Goal: Information Seeking & Learning: Check status

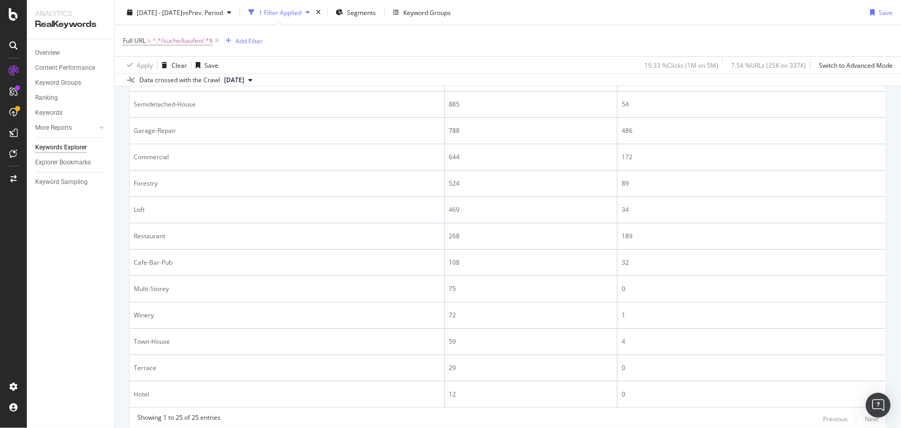
scroll to position [600, 0]
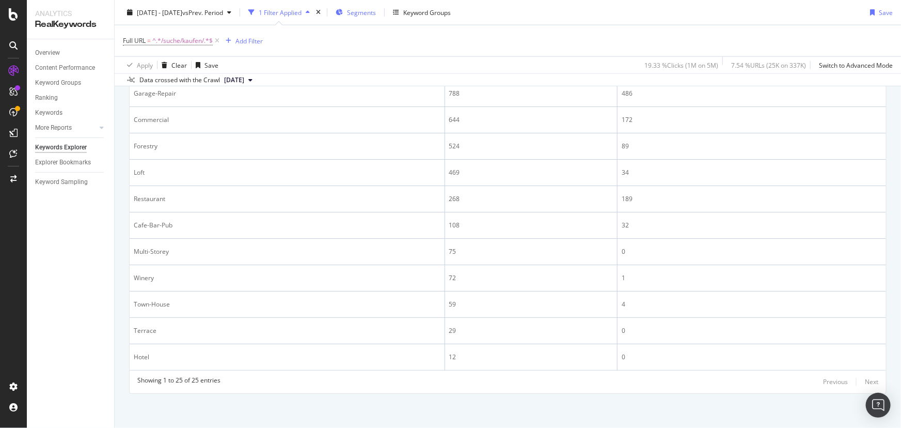
click at [376, 10] on span "Segments" at bounding box center [361, 12] width 29 height 9
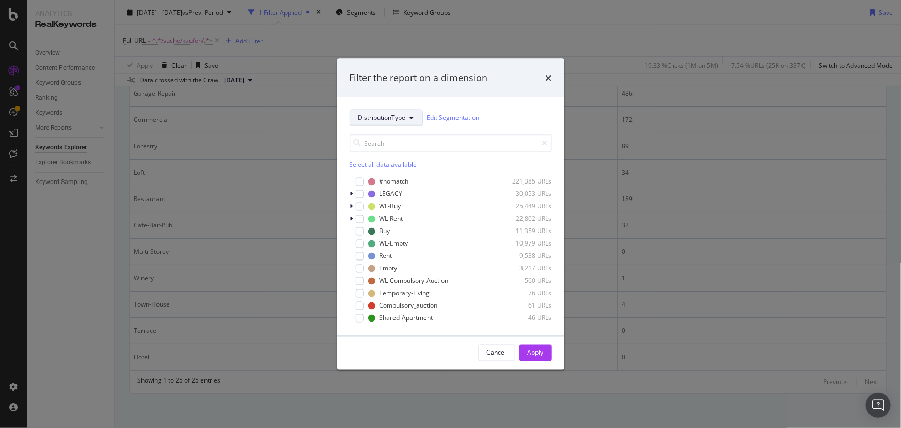
click at [403, 118] on span "DistributionType" at bounding box center [382, 117] width 48 height 9
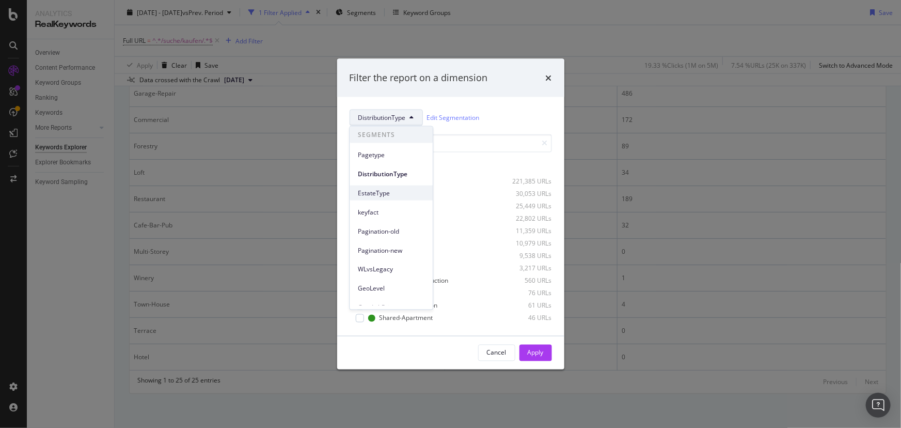
click at [400, 192] on span "EstateType" at bounding box center [391, 192] width 67 height 9
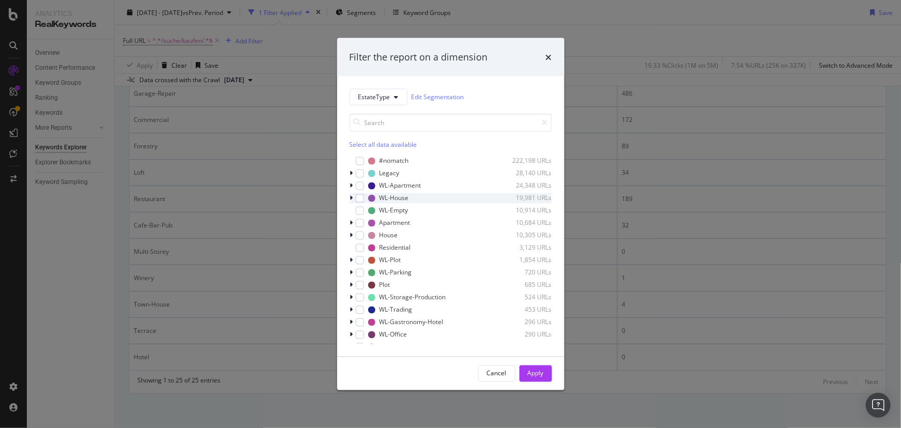
click at [353, 197] on icon "modal" at bounding box center [351, 198] width 3 height 6
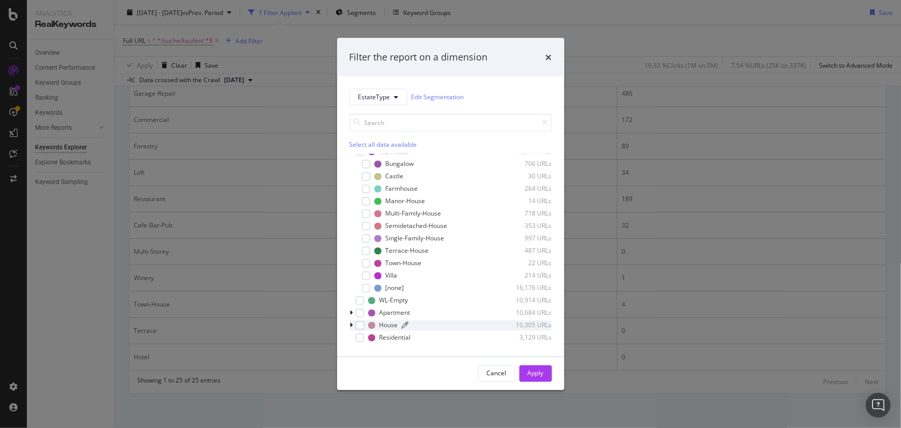
scroll to position [0, 0]
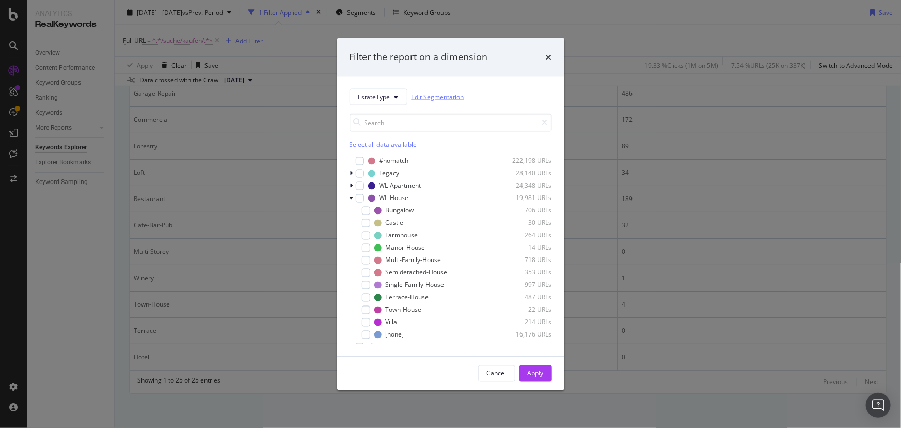
click at [439, 95] on link "Edit Segmentation" at bounding box center [438, 96] width 53 height 11
click at [552, 54] on icon "times" at bounding box center [549, 57] width 6 height 8
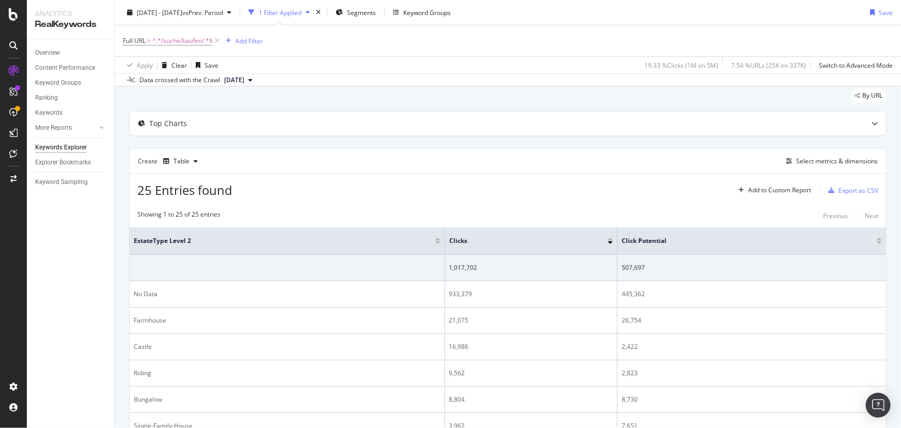
scroll to position [46, 0]
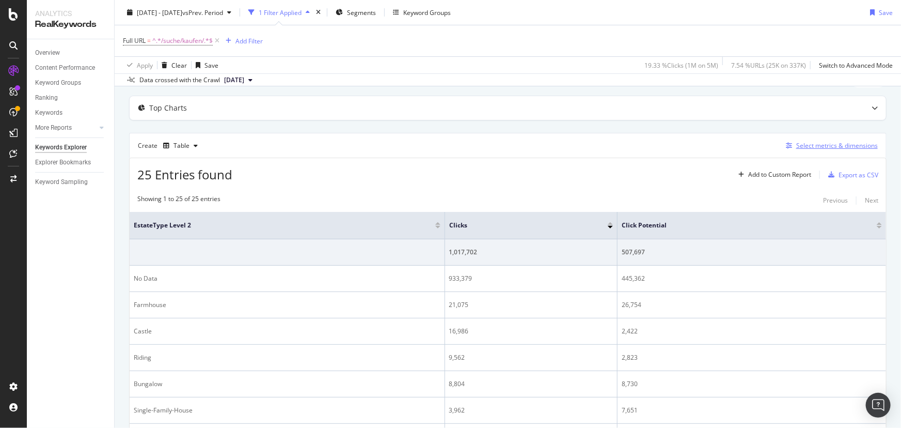
click at [829, 147] on div "Select metrics & dimensions" at bounding box center [838, 145] width 82 height 9
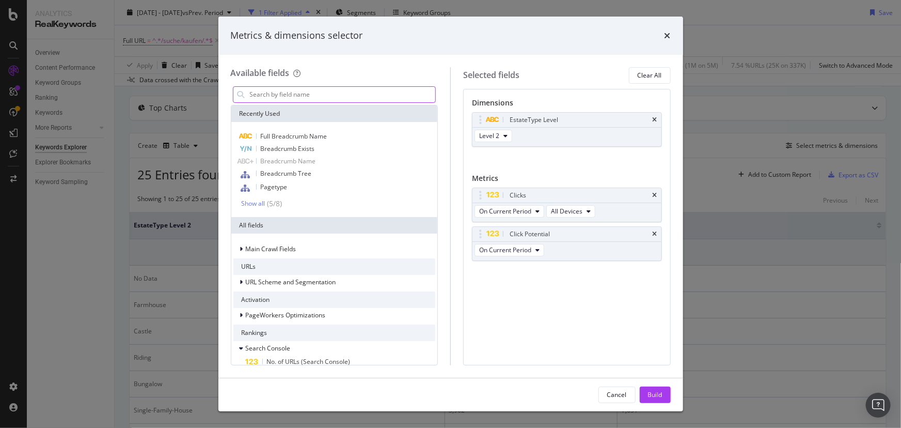
click at [353, 96] on input "modal" at bounding box center [342, 94] width 187 height 15
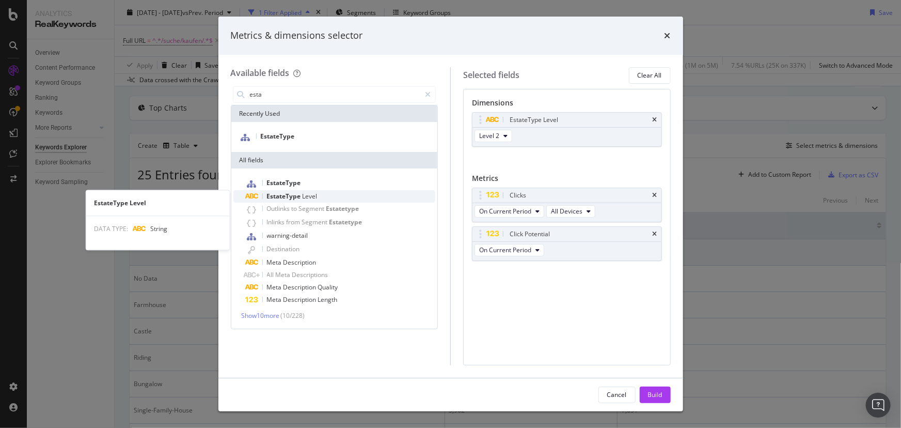
type input "esta"
click at [355, 196] on div "EstateType Level" at bounding box center [341, 196] width 190 height 12
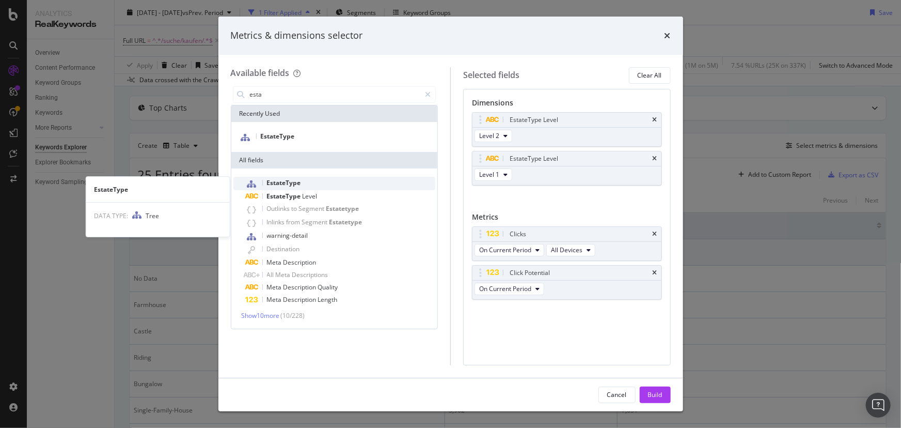
click at [351, 183] on div "EstateType" at bounding box center [341, 183] width 190 height 13
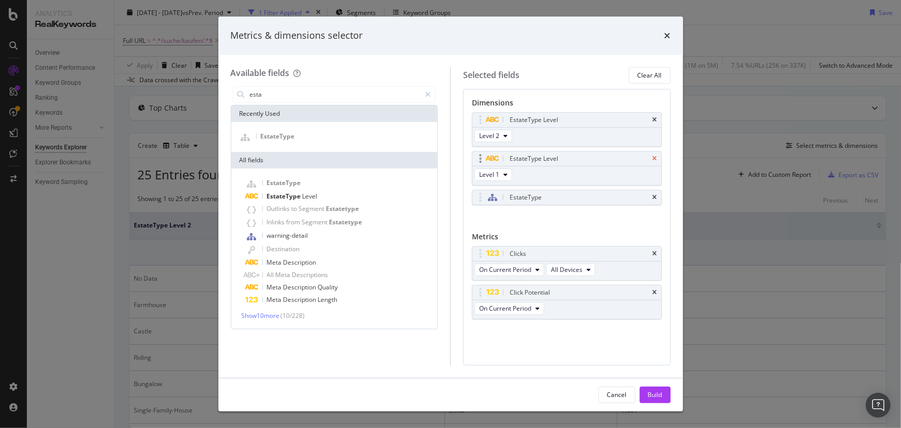
click at [654, 157] on icon "times" at bounding box center [655, 158] width 5 height 6
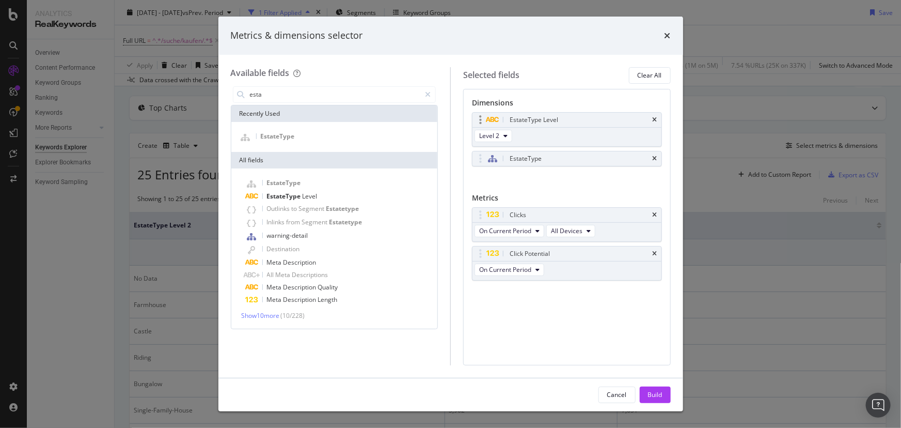
click at [658, 116] on div "EstateType Level" at bounding box center [567, 120] width 189 height 14
click at [654, 118] on icon "times" at bounding box center [655, 120] width 5 height 6
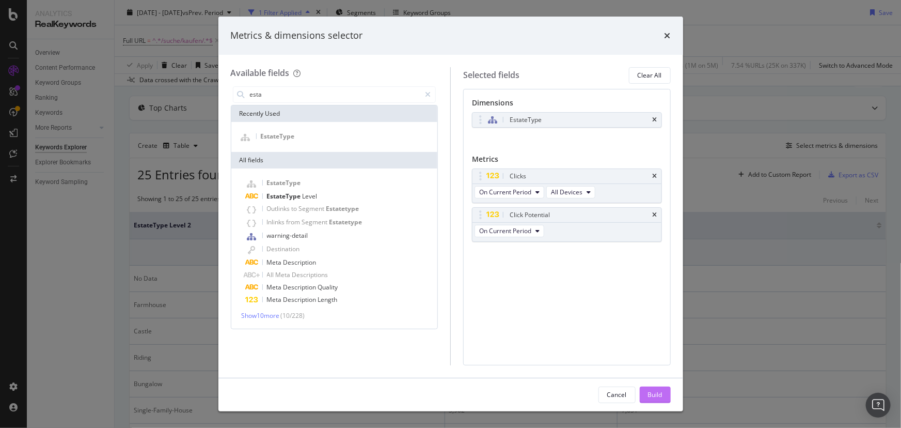
click at [660, 391] on div "Build" at bounding box center [655, 394] width 14 height 9
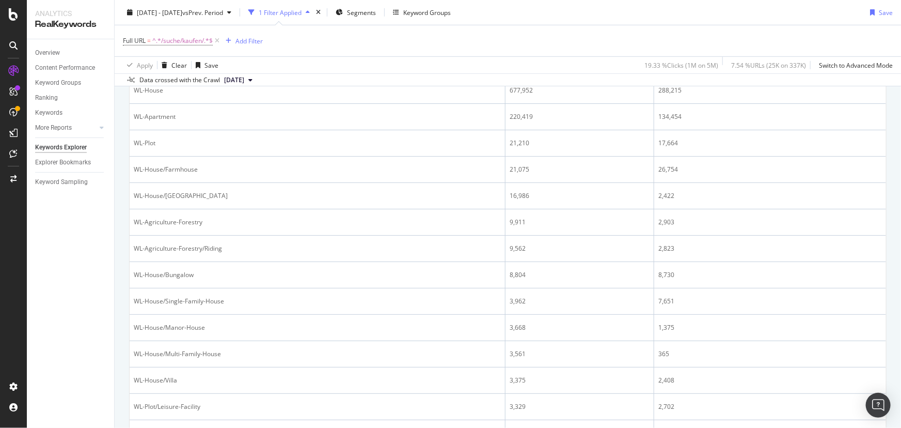
scroll to position [141, 0]
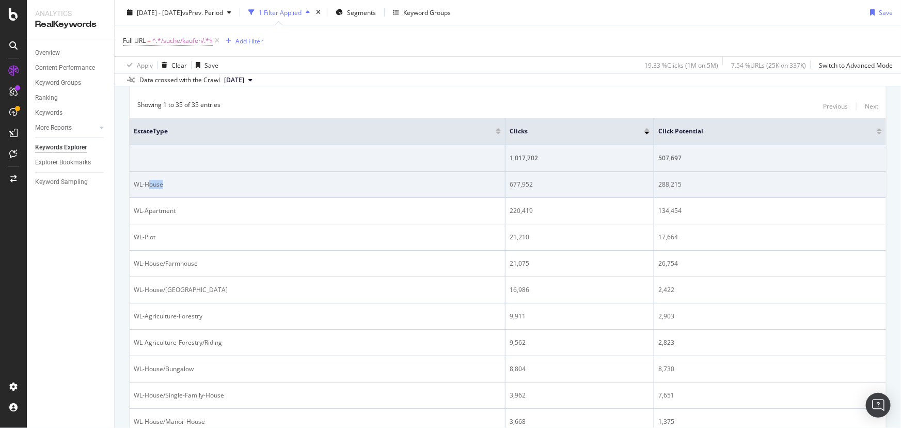
drag, startPoint x: 147, startPoint y: 181, endPoint x: 183, endPoint y: 180, distance: 36.2
click at [183, 180] on div "WL-House" at bounding box center [317, 184] width 367 height 9
drag, startPoint x: 175, startPoint y: 182, endPoint x: 165, endPoint y: 184, distance: 9.5
click at [175, 182] on div "WL-House" at bounding box center [317, 184] width 367 height 9
click at [157, 182] on div "WL-House" at bounding box center [317, 184] width 367 height 9
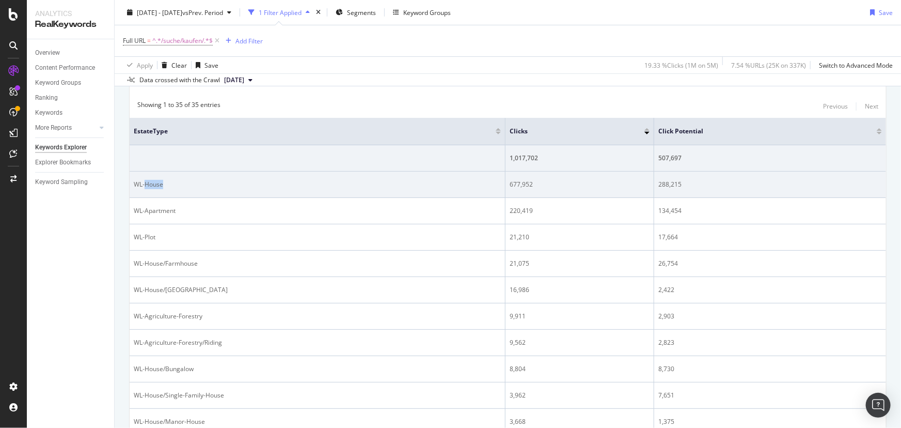
click at [157, 182] on div "WL-House" at bounding box center [317, 184] width 367 height 9
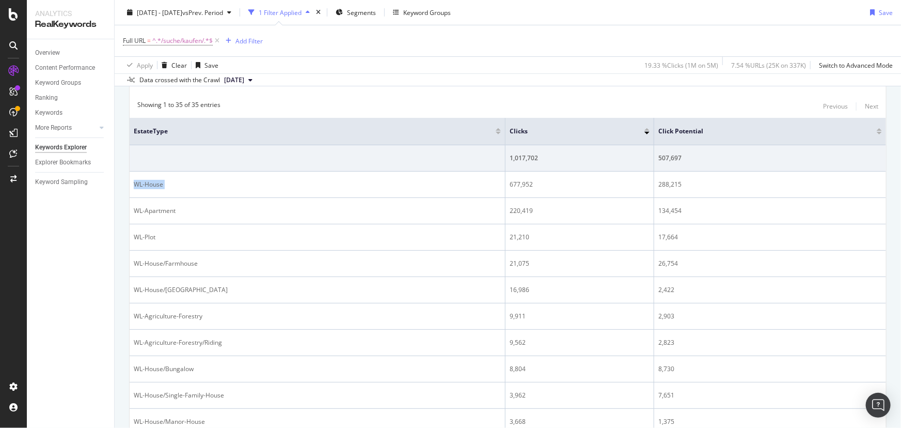
scroll to position [0, 0]
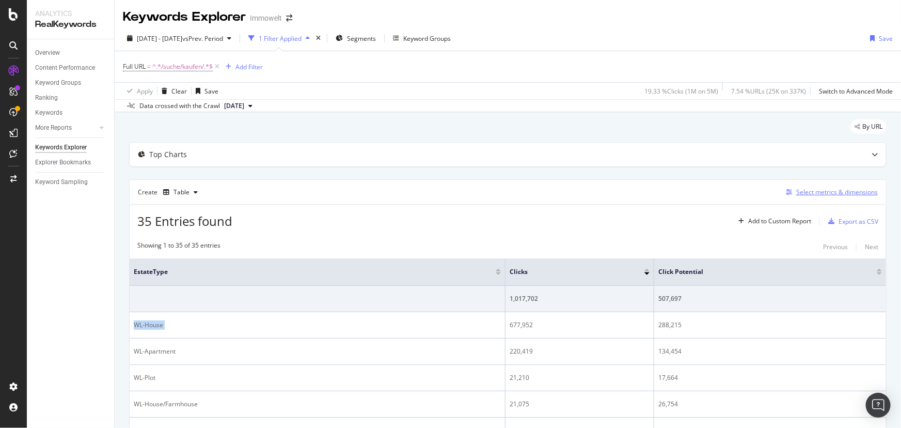
click at [811, 190] on div "Select metrics & dimensions" at bounding box center [838, 192] width 82 height 9
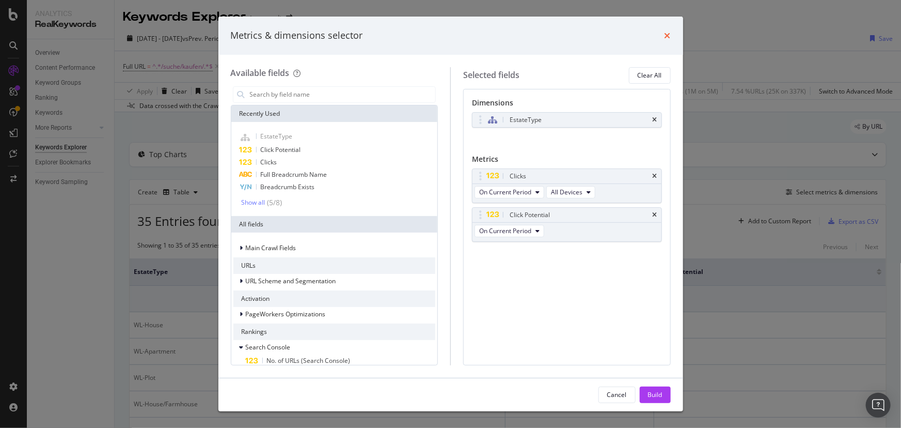
click at [666, 33] on icon "times" at bounding box center [668, 36] width 6 height 8
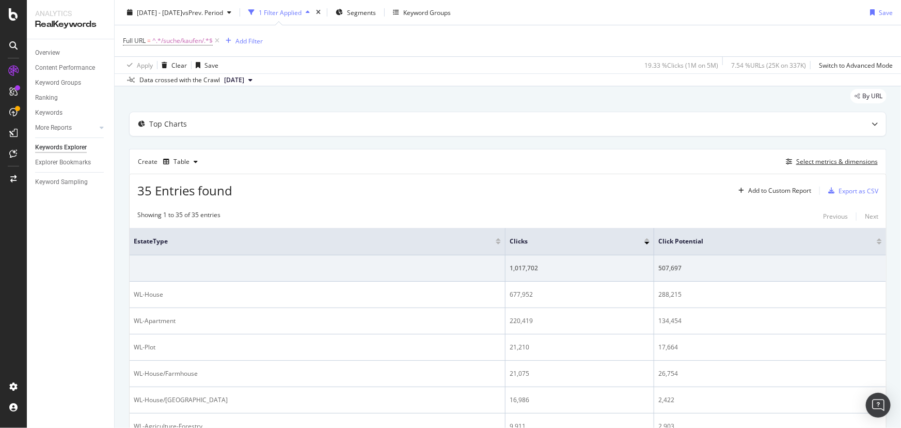
scroll to position [46, 0]
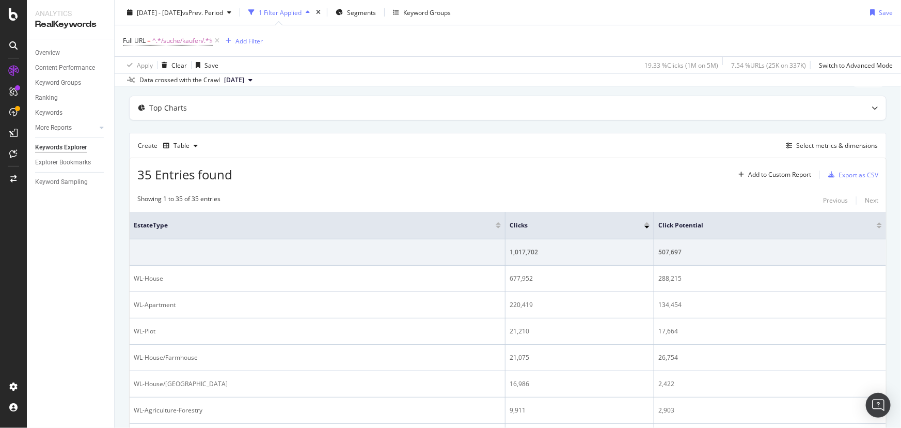
click at [497, 227] on div at bounding box center [498, 227] width 5 height 3
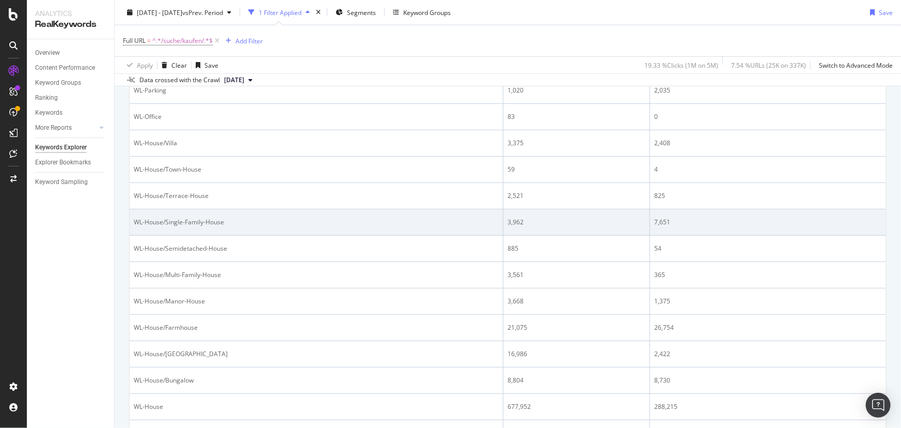
scroll to position [440, 0]
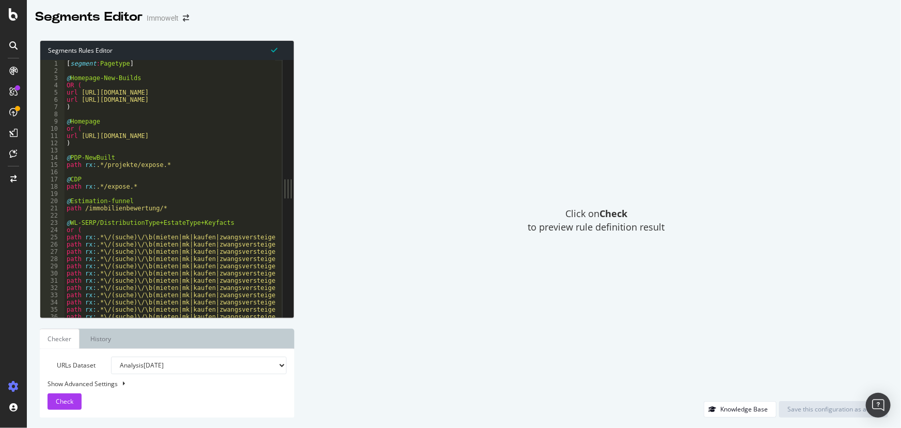
type textarea "path rx:.*/projekte/expose.*"
click at [187, 165] on div "[ segment : Pagetype ] @ Homepage-New-Builds OR ( url https://www.immowelt.de/p…" at bounding box center [380, 192] width 631 height 265
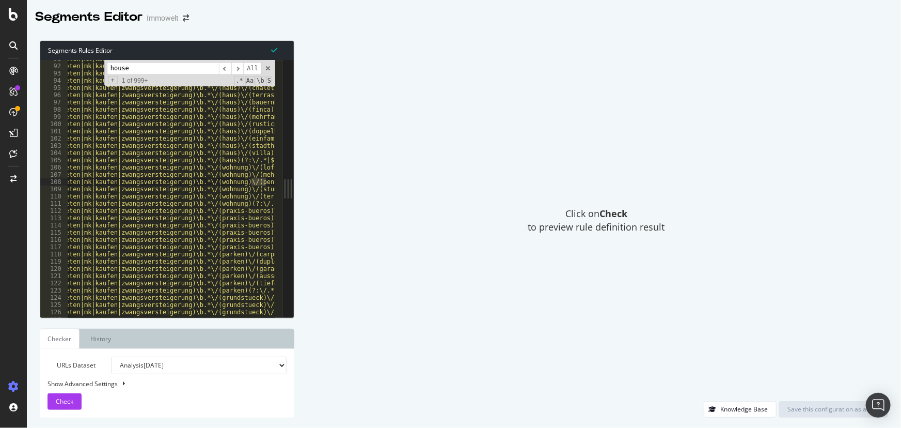
scroll to position [0, 104]
type input "h"
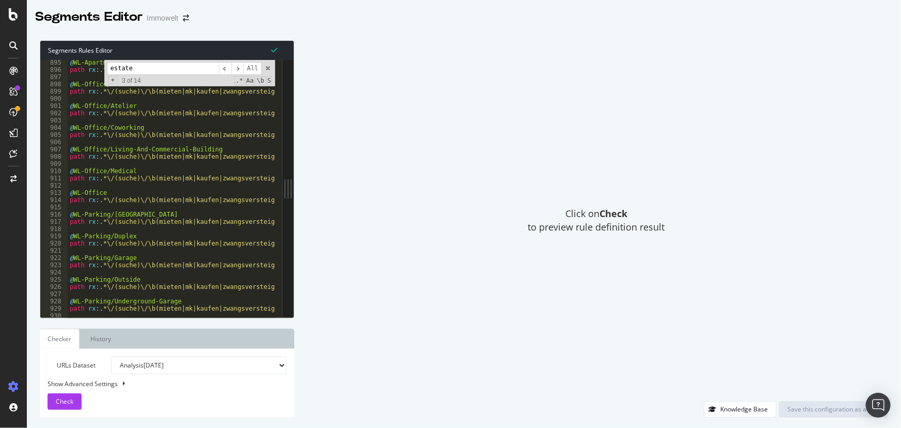
scroll to position [177, 0]
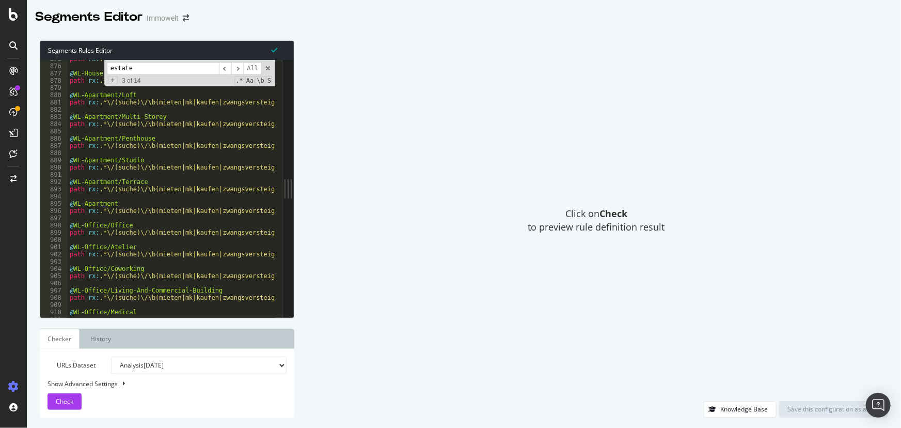
type input "estate"
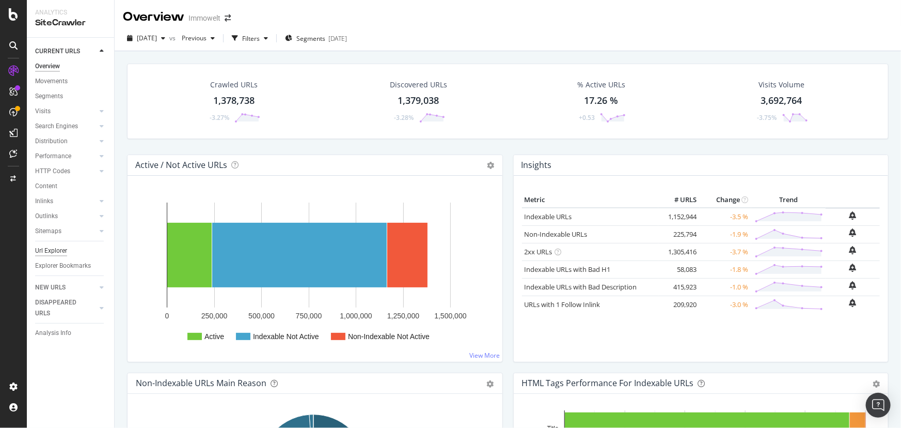
click at [61, 253] on div "Url Explorer" at bounding box center [51, 250] width 32 height 11
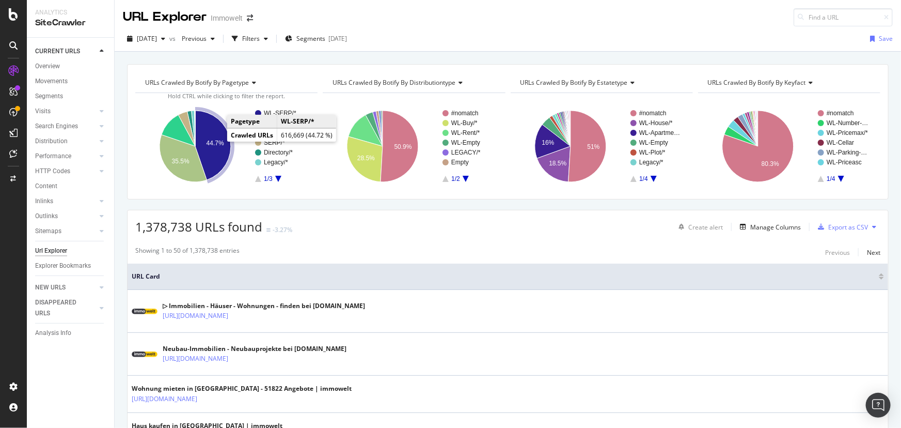
click at [211, 147] on icon "A chart." at bounding box center [213, 145] width 36 height 69
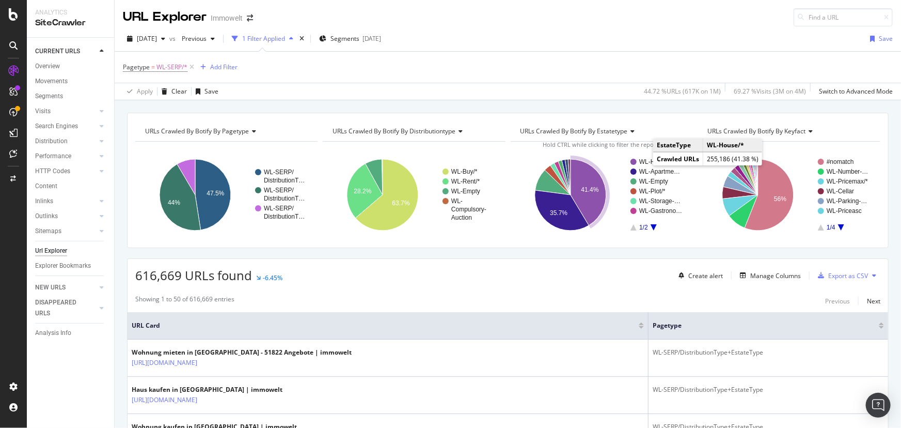
click at [642, 161] on text "WL-House/*" at bounding box center [657, 161] width 34 height 7
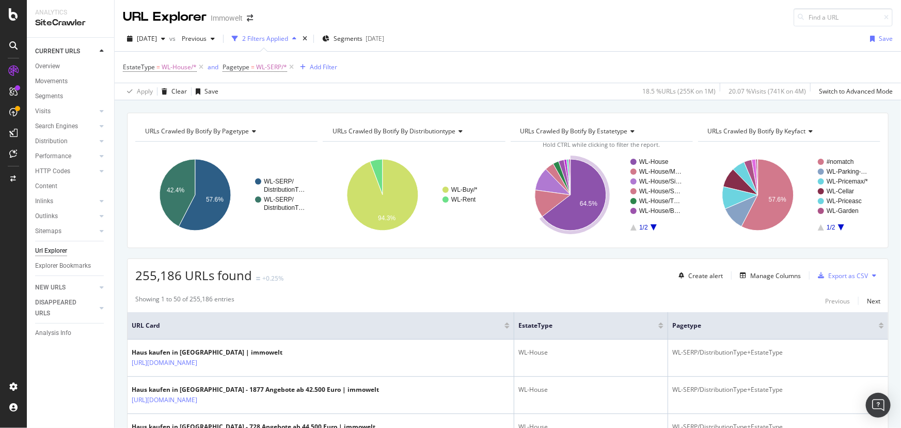
click at [598, 204] on icon "A chart." at bounding box center [574, 194] width 64 height 71
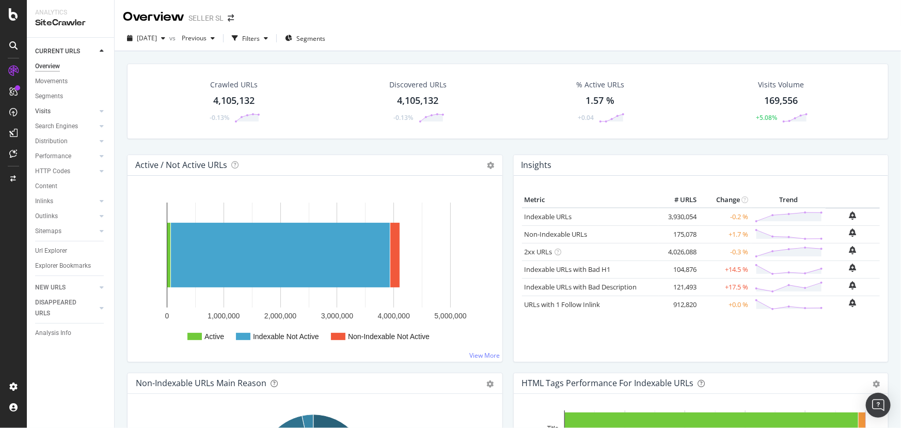
click at [51, 110] on link "Visits" at bounding box center [65, 111] width 61 height 11
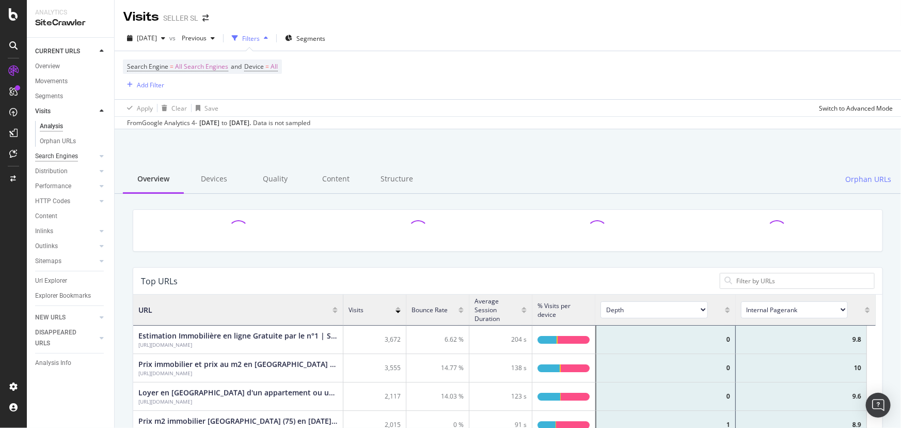
scroll to position [303, 736]
click at [68, 157] on div "Search Engines" at bounding box center [56, 156] width 43 height 11
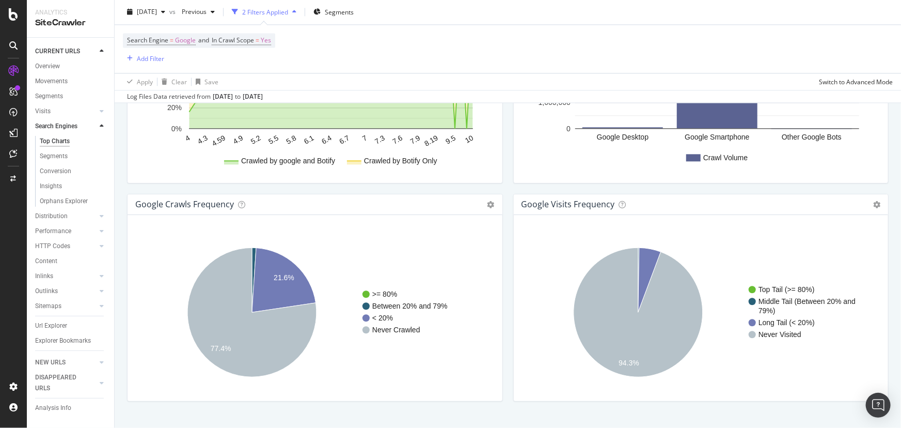
scroll to position [1209, 0]
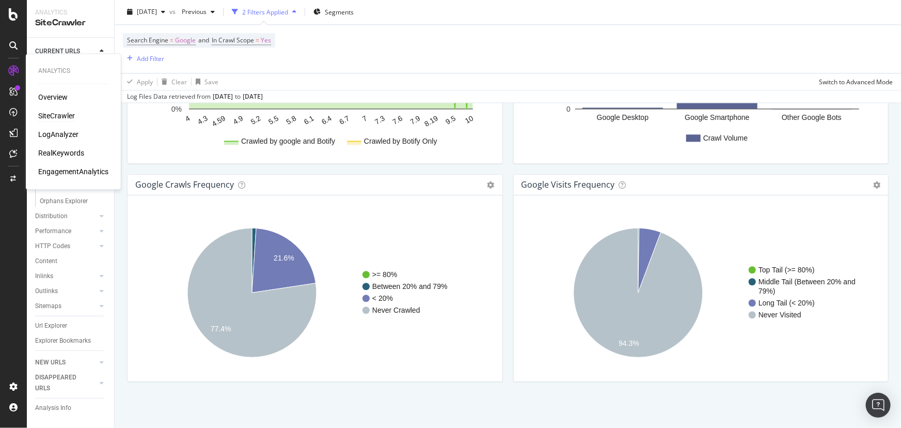
click at [49, 64] on div "Analytics Overview SiteCrawler LogAnalyzer RealKeywords EngagementAnalytics" at bounding box center [73, 121] width 87 height 131
click at [41, 63] on div "Overview" at bounding box center [47, 66] width 25 height 11
